Goal: Task Accomplishment & Management: Complete application form

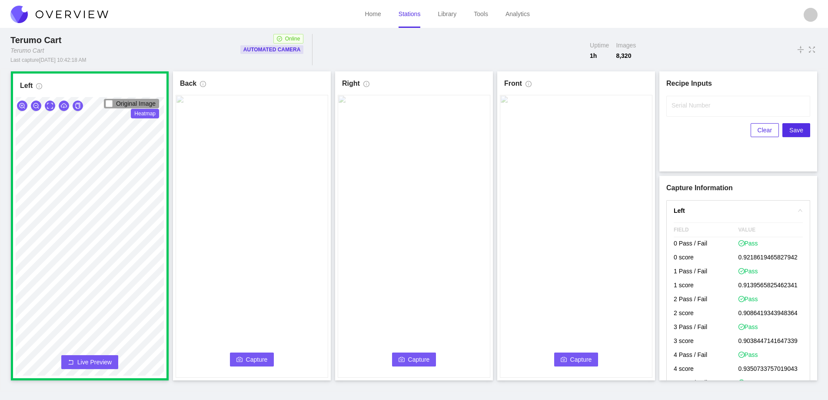
click at [258, 357] on span "Capture" at bounding box center [257, 359] width 22 height 10
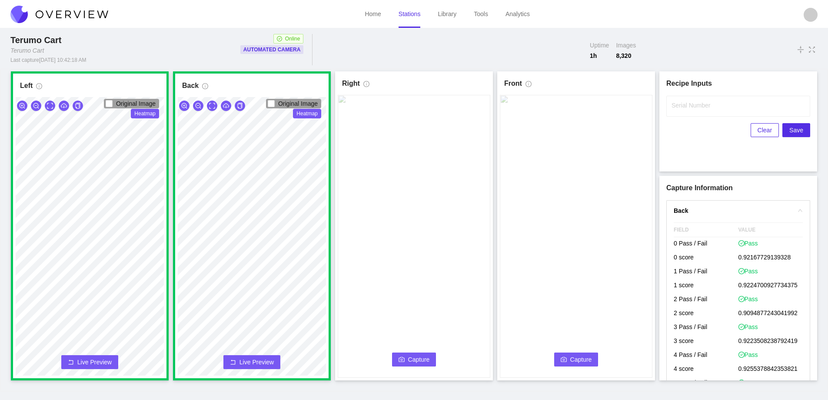
click at [403, 356] on icon "camera" at bounding box center [402, 359] width 6 height 6
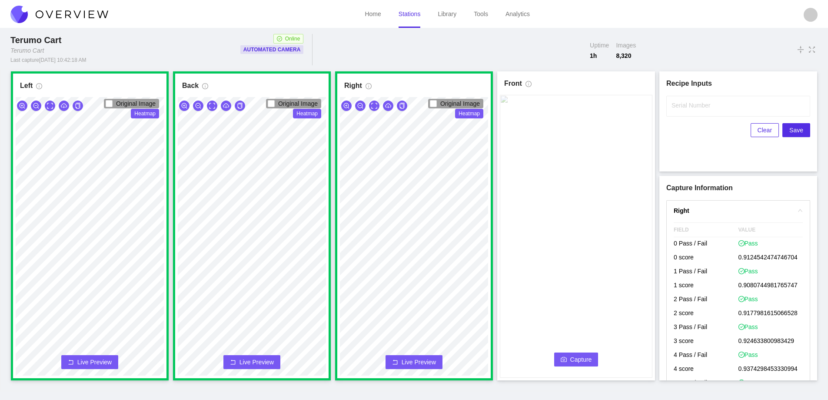
click at [572, 358] on span "Capture" at bounding box center [582, 359] width 22 height 10
click at [686, 109] on input "Serial Number" at bounding box center [739, 106] width 144 height 21
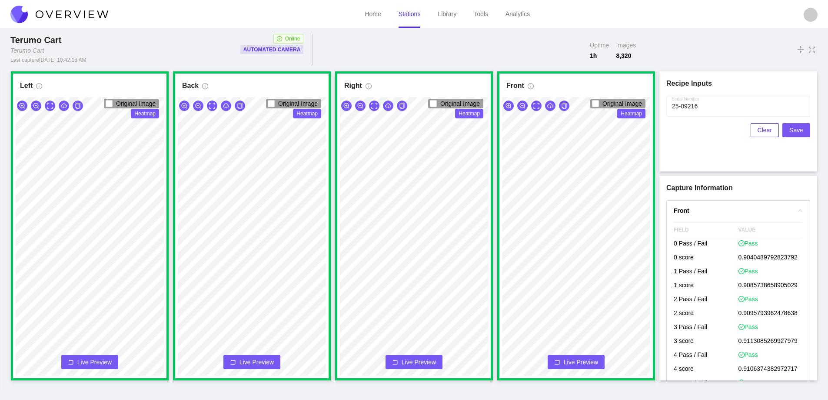
click at [795, 130] on span "Save" at bounding box center [797, 130] width 14 height 10
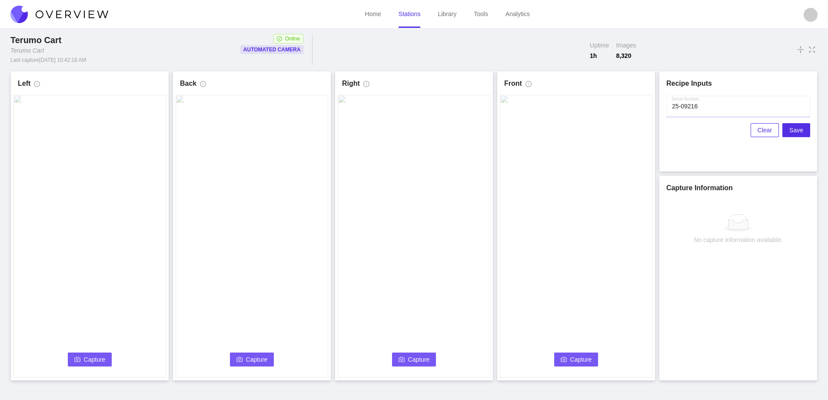
click at [700, 107] on input "Serial Number" at bounding box center [739, 106] width 144 height 21
type input "25-09216 Rework"
click at [94, 354] on button "Capture" at bounding box center [90, 359] width 44 height 14
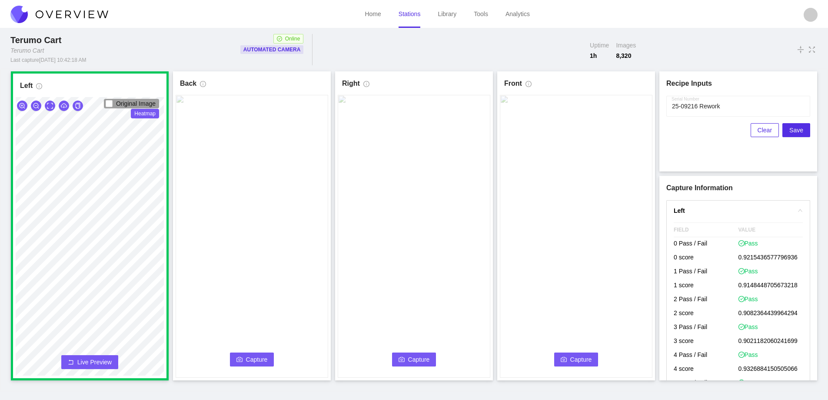
click at [240, 357] on icon "camera" at bounding box center [240, 359] width 6 height 5
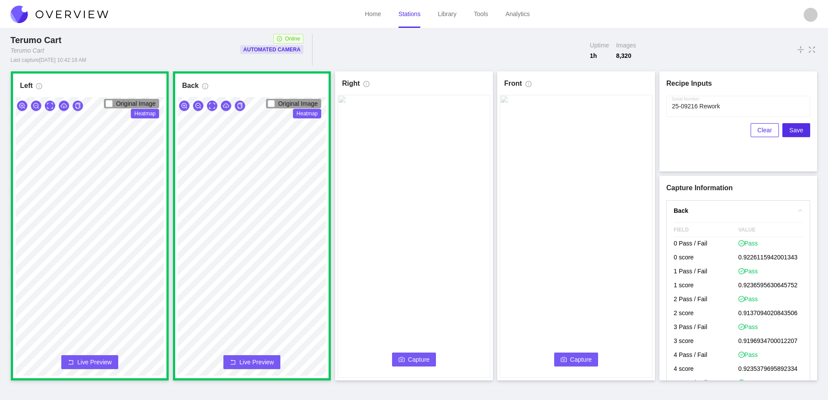
click at [414, 355] on span "Capture" at bounding box center [419, 359] width 22 height 10
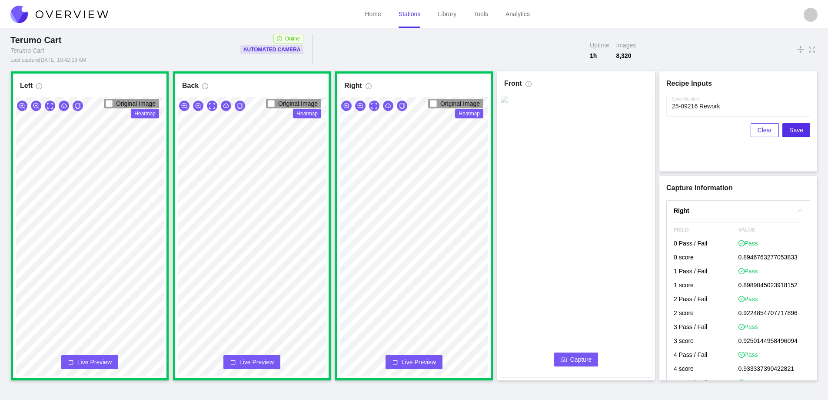
click at [558, 342] on video at bounding box center [576, 236] width 153 height 283
click at [564, 356] on icon "camera" at bounding box center [564, 359] width 6 height 6
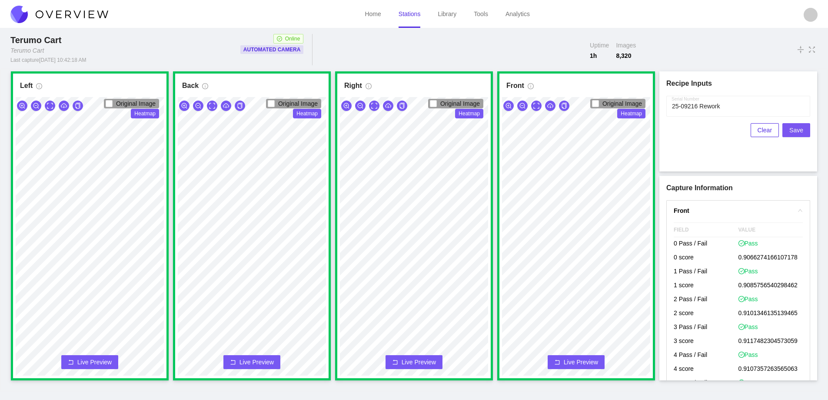
click at [797, 126] on span "Save" at bounding box center [797, 130] width 14 height 10
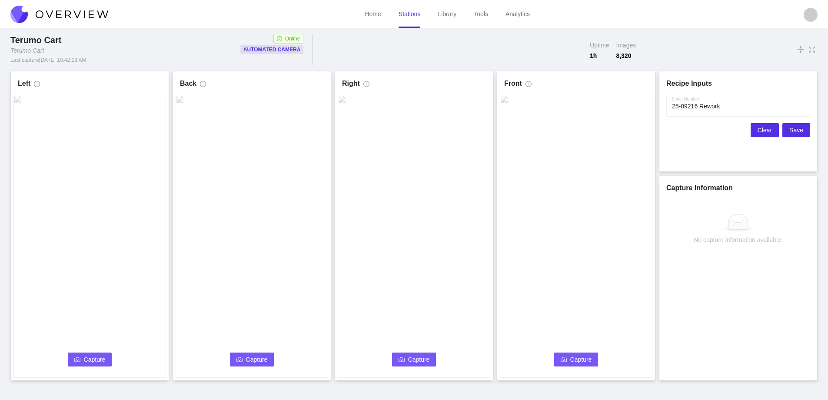
click at [760, 128] on button "Clear" at bounding box center [765, 130] width 28 height 14
click at [683, 110] on input "Serial Number" at bounding box center [739, 106] width 144 height 21
click at [92, 357] on span "Capture" at bounding box center [95, 359] width 22 height 10
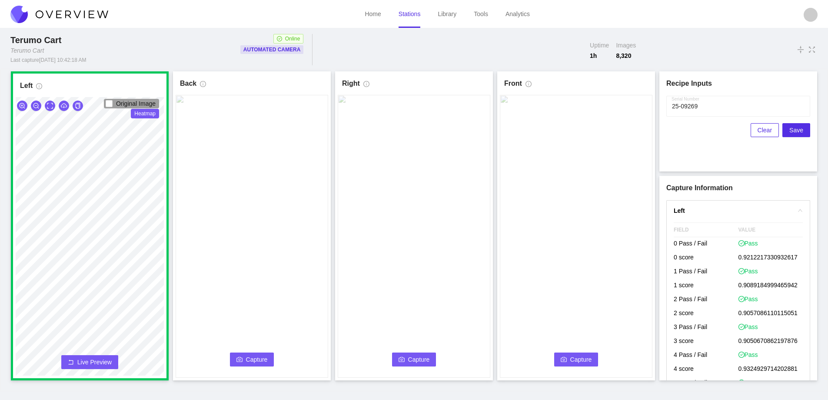
click at [260, 363] on span "Capture" at bounding box center [257, 359] width 22 height 10
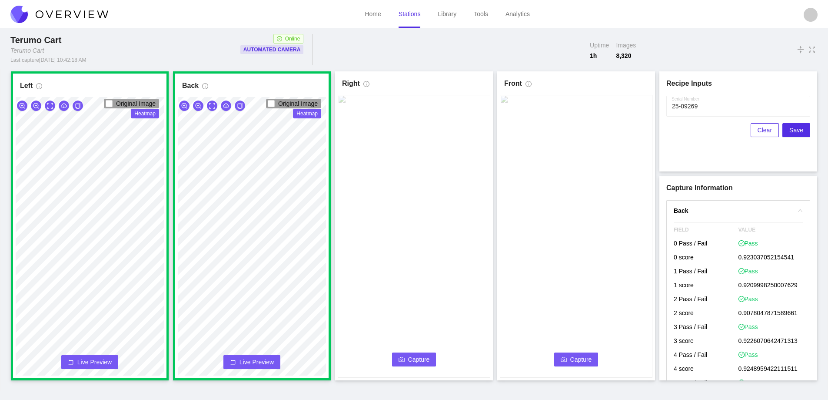
click at [411, 356] on span "Capture" at bounding box center [419, 359] width 22 height 10
click at [711, 105] on input "Serial Number" at bounding box center [739, 106] width 144 height 21
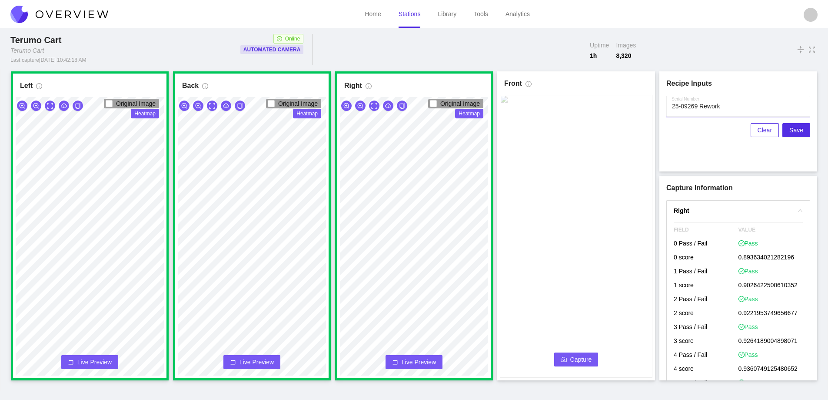
type input "25-09269 Rework"
click at [568, 357] on button "Capture" at bounding box center [576, 359] width 44 height 14
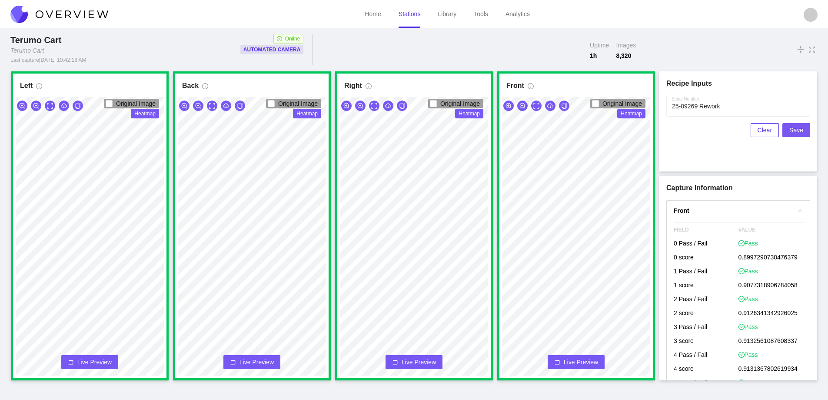
click at [795, 131] on span "Save" at bounding box center [797, 130] width 14 height 10
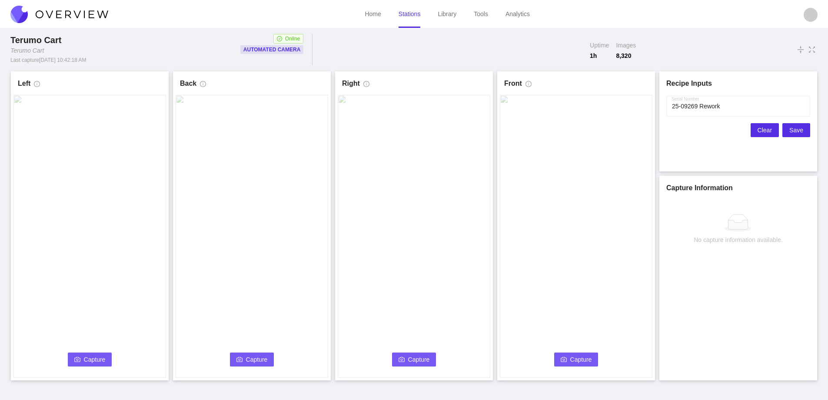
click at [764, 131] on span "Clear" at bounding box center [765, 130] width 14 height 10
click at [679, 106] on label "Serial Number" at bounding box center [691, 105] width 39 height 9
click at [679, 106] on input "Serial Number" at bounding box center [739, 106] width 144 height 21
type input "25-09343 Rework"
click at [84, 355] on span "Capture" at bounding box center [95, 359] width 22 height 10
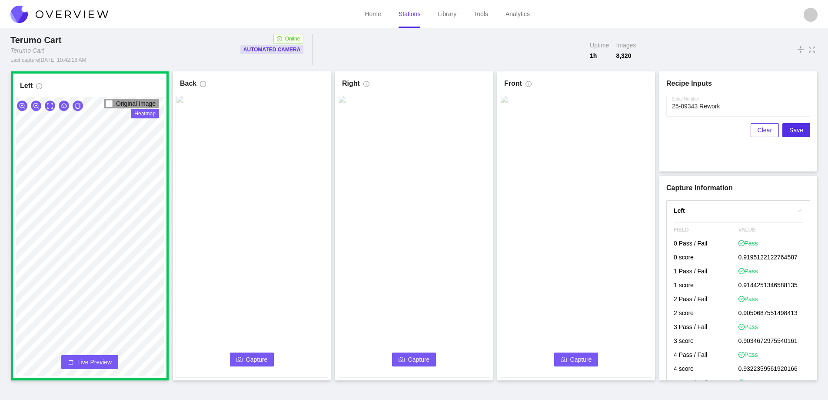
click at [252, 361] on span "Capture" at bounding box center [257, 359] width 22 height 10
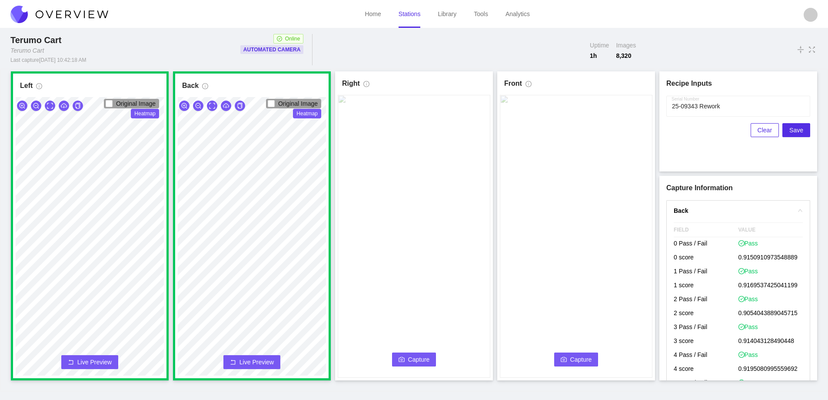
click at [424, 357] on span "Capture" at bounding box center [419, 359] width 22 height 10
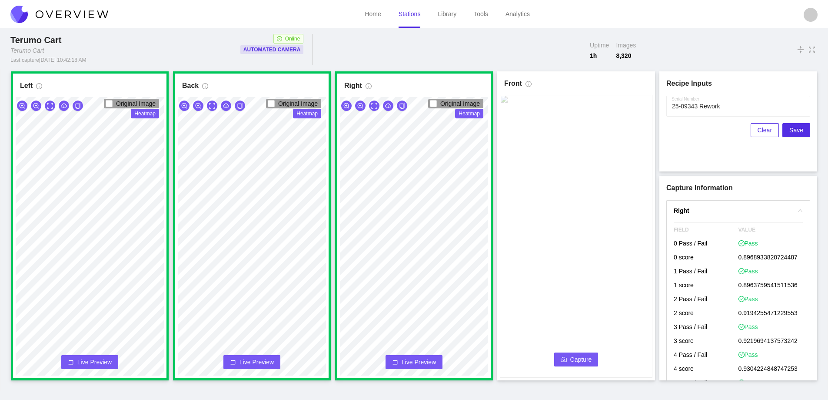
click at [577, 360] on span "Capture" at bounding box center [582, 359] width 22 height 10
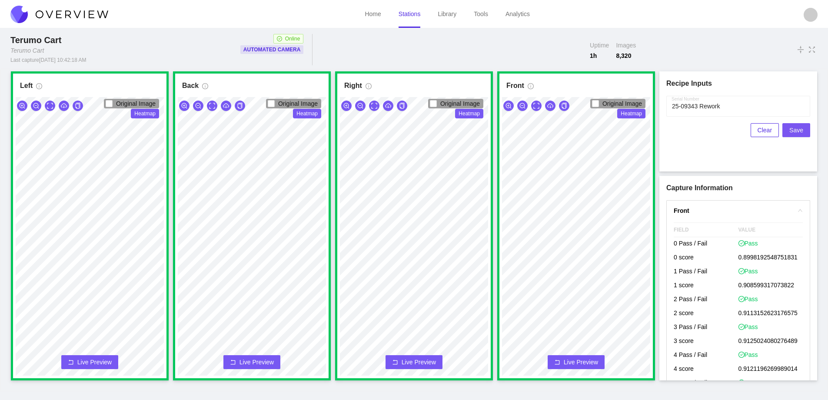
click at [799, 131] on span "Save" at bounding box center [797, 130] width 14 height 10
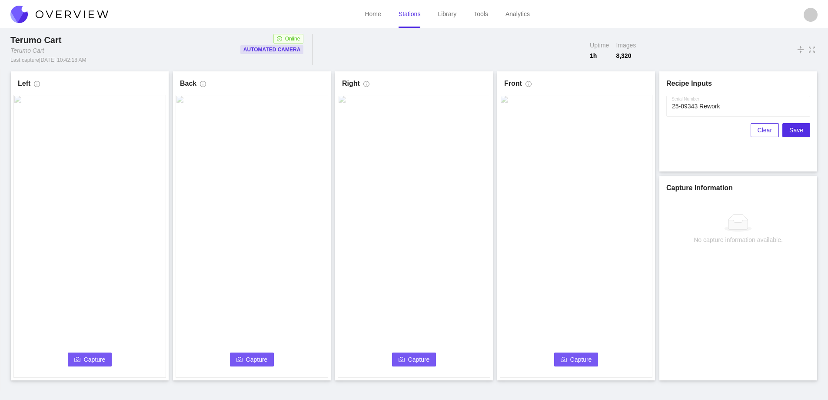
drag, startPoint x: 765, startPoint y: 130, endPoint x: 762, endPoint y: 142, distance: 12.0
click at [764, 133] on span "Clear" at bounding box center [765, 130] width 14 height 10
click at [84, 353] on button "Capture" at bounding box center [90, 359] width 44 height 14
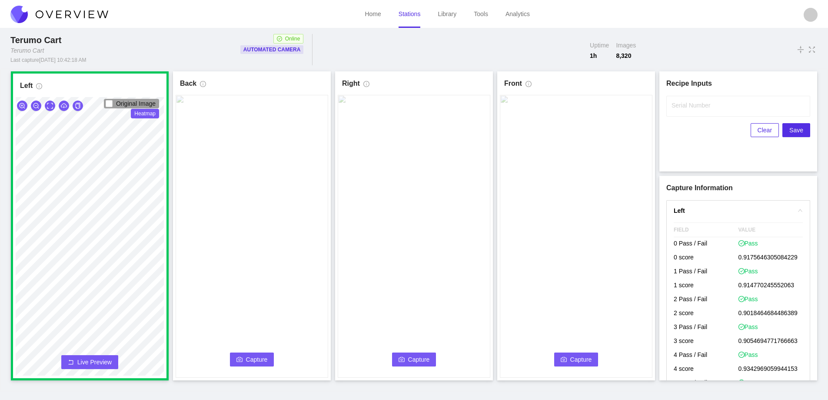
click at [250, 357] on span "Capture" at bounding box center [257, 359] width 22 height 10
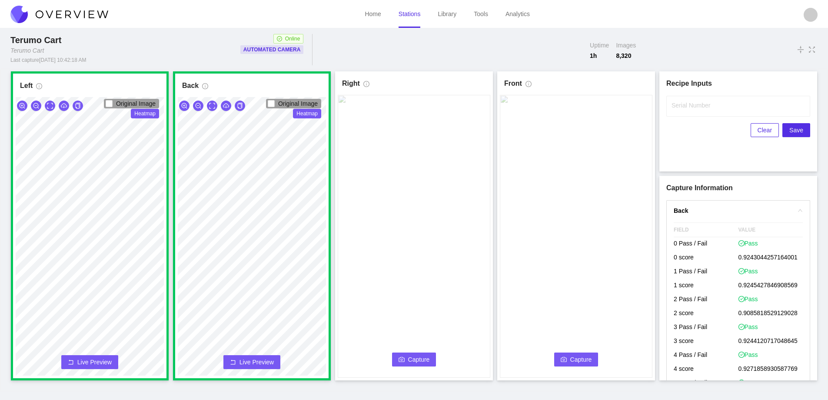
click at [415, 358] on span "Capture" at bounding box center [419, 359] width 22 height 10
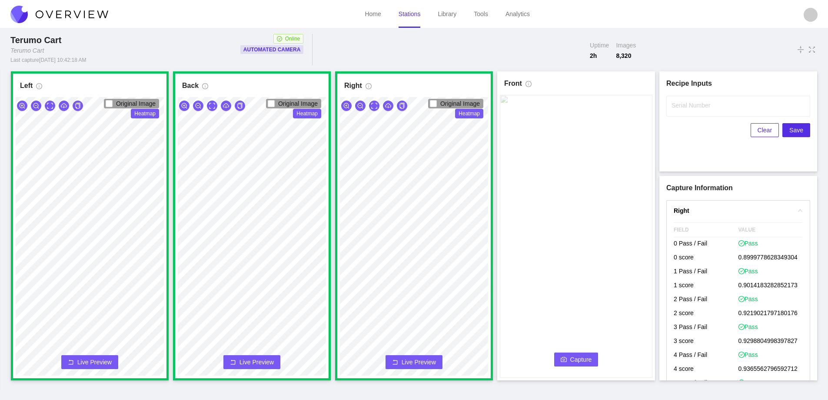
click at [701, 108] on label "Serial Number" at bounding box center [691, 105] width 39 height 9
click at [701, 108] on input "Serial Number" at bounding box center [739, 106] width 144 height 21
type input "25-09262 Rework"
click at [567, 360] on icon "camera" at bounding box center [564, 359] width 6 height 6
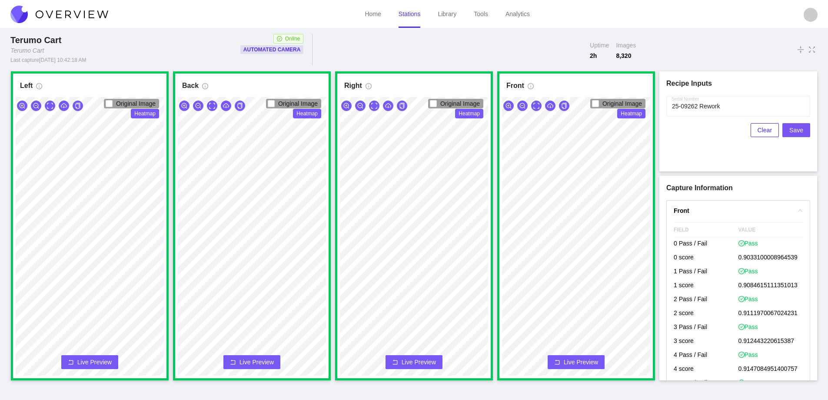
click at [795, 129] on span "Save" at bounding box center [797, 130] width 14 height 10
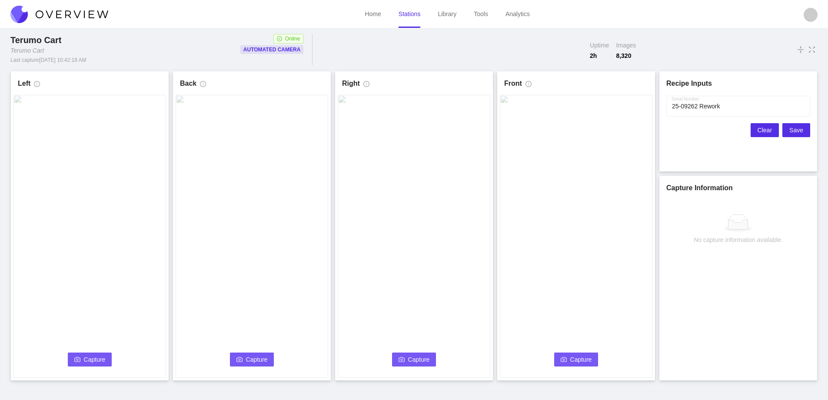
click at [765, 129] on span "Clear" at bounding box center [765, 130] width 14 height 10
